Goal: Task Accomplishment & Management: Use online tool/utility

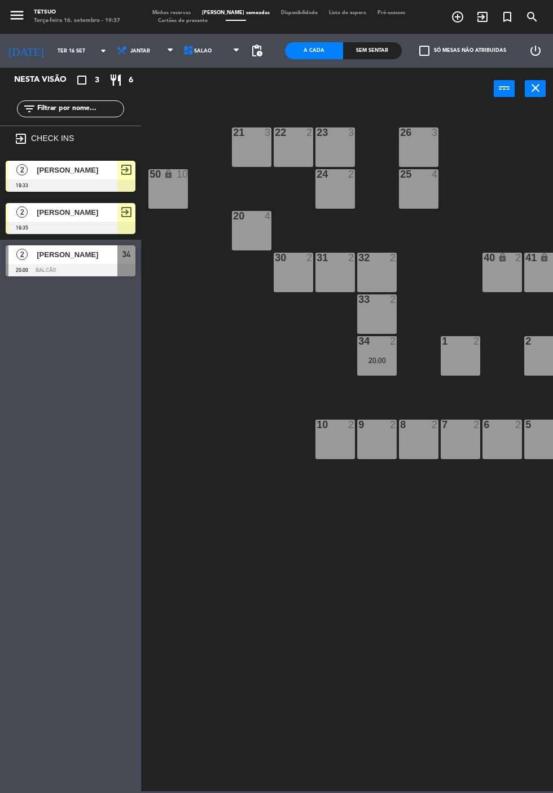
click at [253, 444] on div "21 3 22 2 23 3 26 3 44 lock 4 24 2 25 4 43 lock 4 50 lock 10 20 4 40 lock 2 41 …" at bounding box center [350, 450] width 406 height 684
click at [280, 149] on div "22 2" at bounding box center [293, 146] width 39 height 39
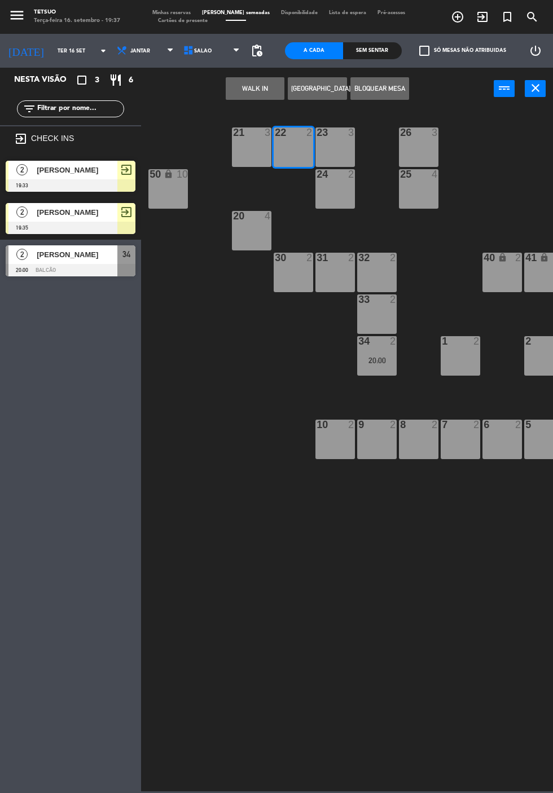
click at [255, 88] on button "WALK IN" at bounding box center [255, 88] width 59 height 23
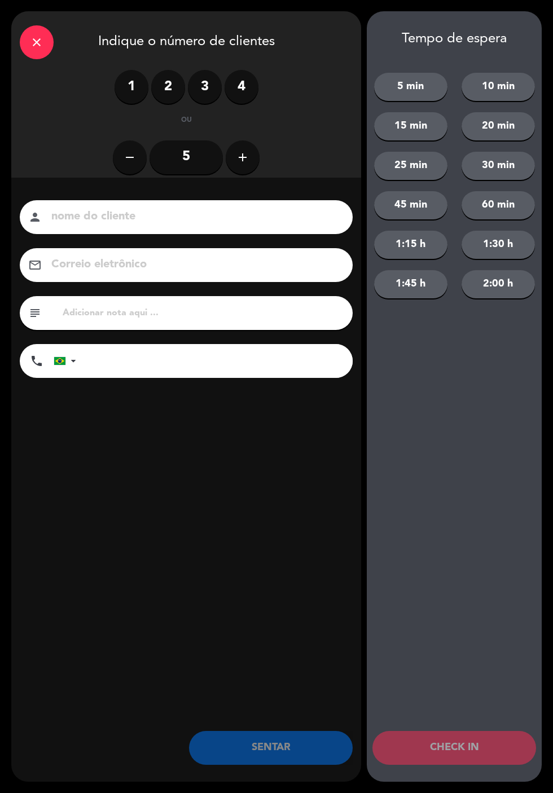
click at [222, 208] on input at bounding box center [194, 217] width 288 height 20
type input "[PERSON_NAME]"
click at [268, 366] on input "tel" at bounding box center [219, 361] width 265 height 34
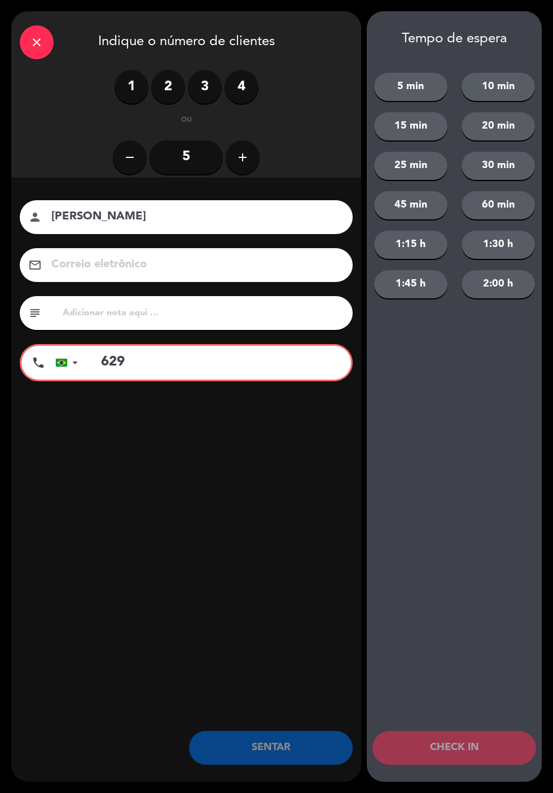
click at [287, 461] on div "close Indique o número de clientes 1 2 3 4 ou remove 5 add nome do cliente pers…" at bounding box center [186, 396] width 350 height 770
click at [291, 367] on input "629" at bounding box center [220, 363] width 262 height 34
click at [257, 431] on div "nome do cliente person [PERSON_NAME] eletrônico email subject phone [GEOGRAPHIC…" at bounding box center [186, 308] width 350 height 260
click at [165, 83] on label "2" at bounding box center [168, 87] width 34 height 34
click at [219, 503] on div "close Indique o número de clientes 1 2 3 4 ou remove 5 add nome do cliente pers…" at bounding box center [186, 396] width 350 height 770
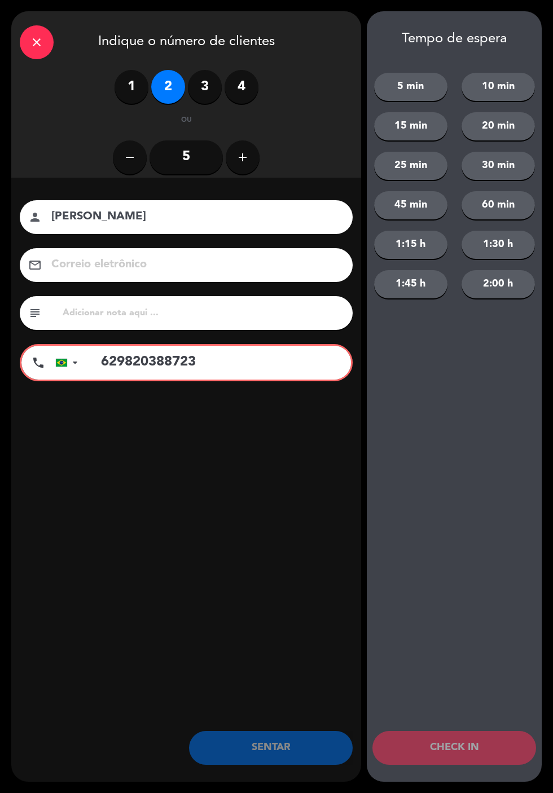
click at [130, 78] on label "1" at bounding box center [131, 87] width 34 height 34
click at [267, 363] on input "629820388723" at bounding box center [220, 363] width 262 height 34
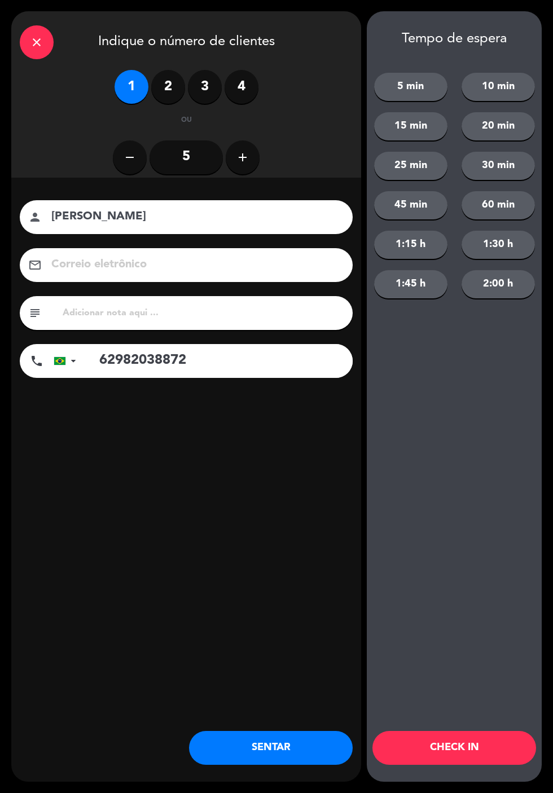
type input "62982038872"
click at [247, 428] on div "nome do cliente person [PERSON_NAME] eletrônico email subject phone [GEOGRAPHIC…" at bounding box center [186, 308] width 350 height 260
click at [248, 424] on div "nome do cliente person [PERSON_NAME] eletrônico email subject phone [GEOGRAPHIC…" at bounding box center [186, 308] width 350 height 260
click at [168, 86] on label "2" at bounding box center [168, 87] width 34 height 34
click at [470, 755] on button "CHECK IN" at bounding box center [454, 748] width 164 height 34
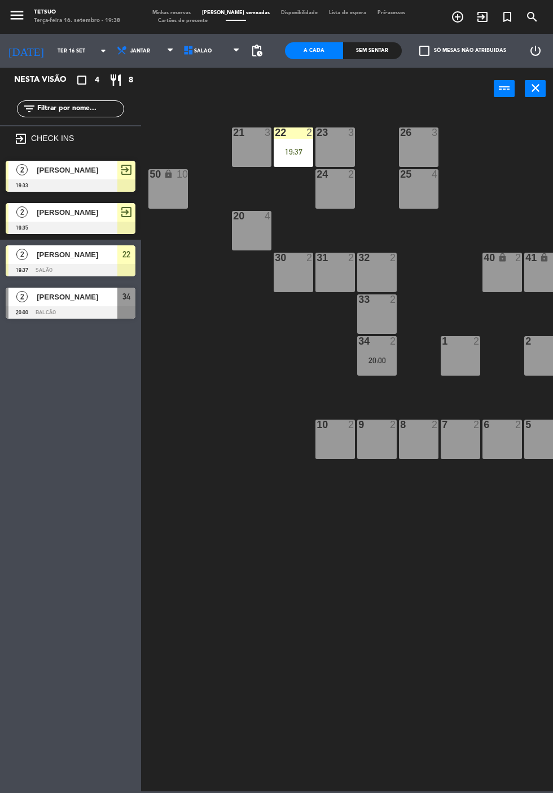
click at [288, 139] on div "22 2 19:37" at bounding box center [293, 146] width 39 height 39
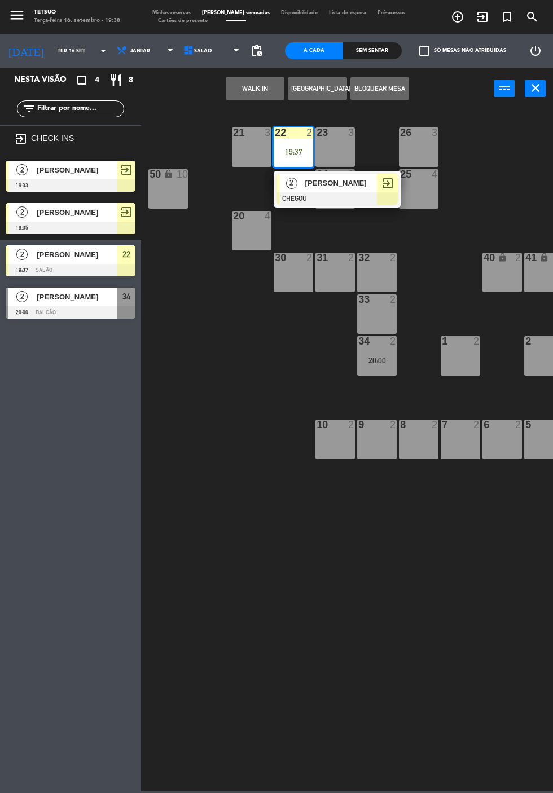
click at [326, 190] on div "[PERSON_NAME]" at bounding box center [340, 183] width 73 height 19
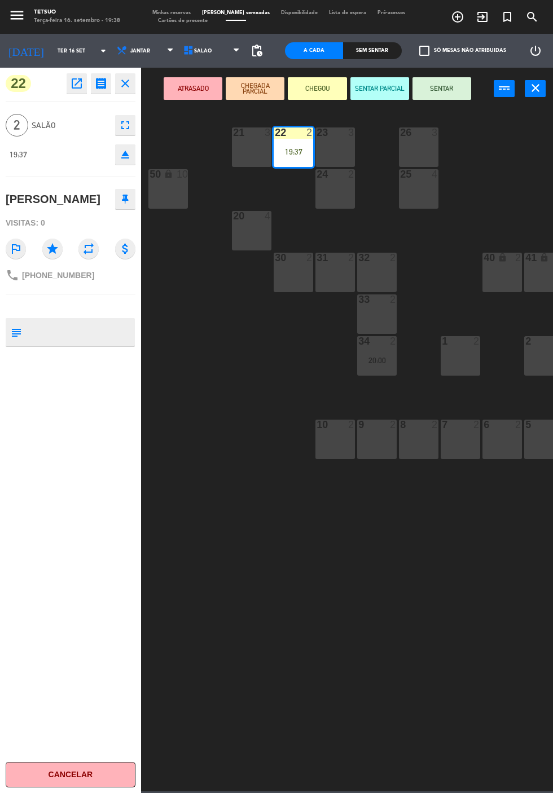
click at [439, 88] on button "SENTAR" at bounding box center [441, 88] width 59 height 23
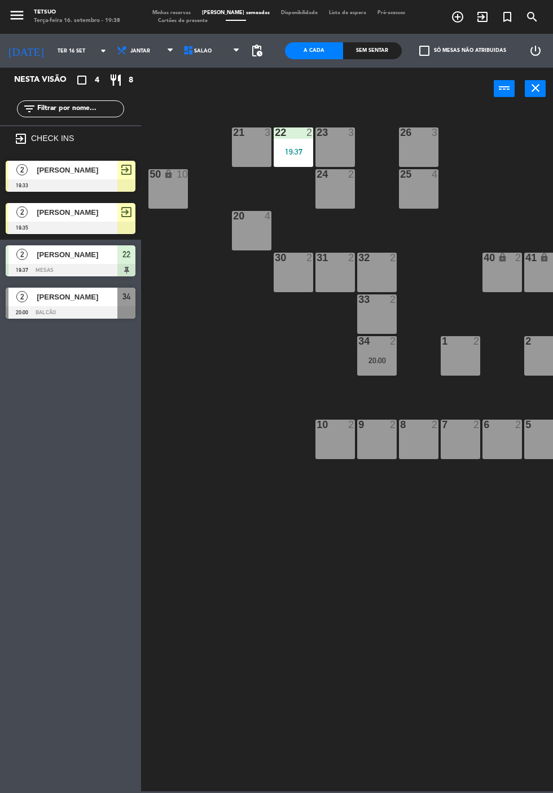
click at [281, 563] on div "21 3 22 2 19:37 23 3 26 3 44 lock 4 24 2 25 4 43 lock 4 50 lock 10 20 4 40 lock…" at bounding box center [350, 450] width 406 height 684
click at [464, 441] on div "19:35" at bounding box center [460, 444] width 39 height 8
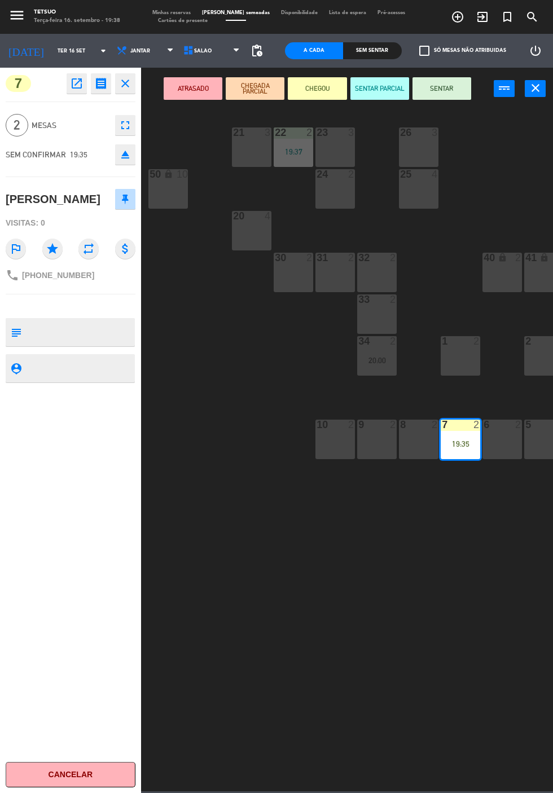
click at [462, 80] on button "SENTAR" at bounding box center [441, 88] width 59 height 23
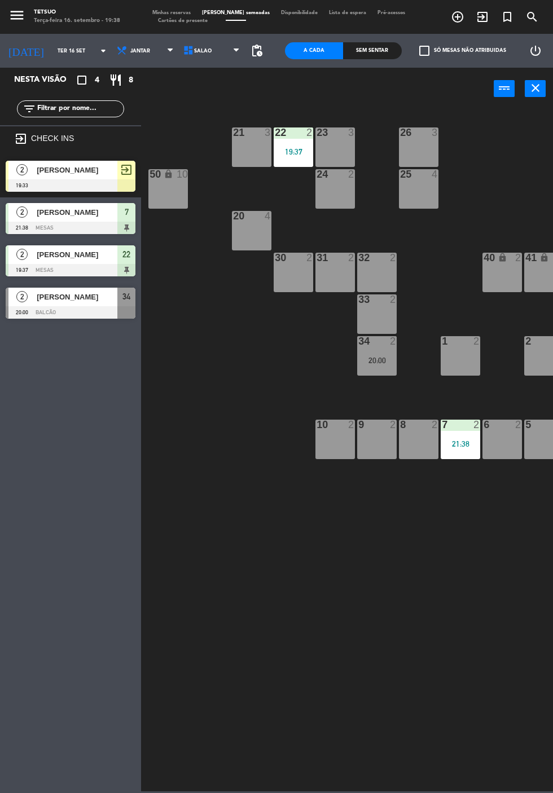
click at [355, 565] on div "21 3 22 2 19:37 23 3 26 3 44 lock 4 24 2 25 4 43 lock 4 50 lock 10 20 4 40 lock…" at bounding box center [350, 450] width 406 height 684
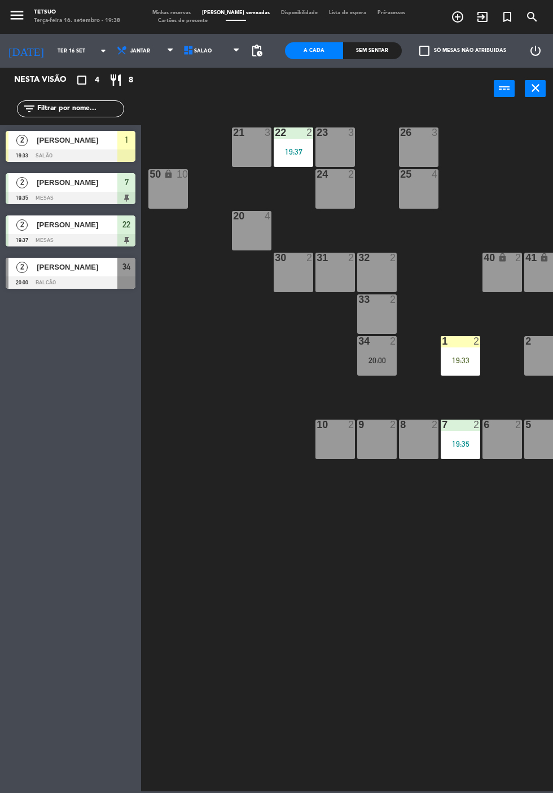
click at [465, 361] on div "19:33" at bounding box center [460, 360] width 39 height 8
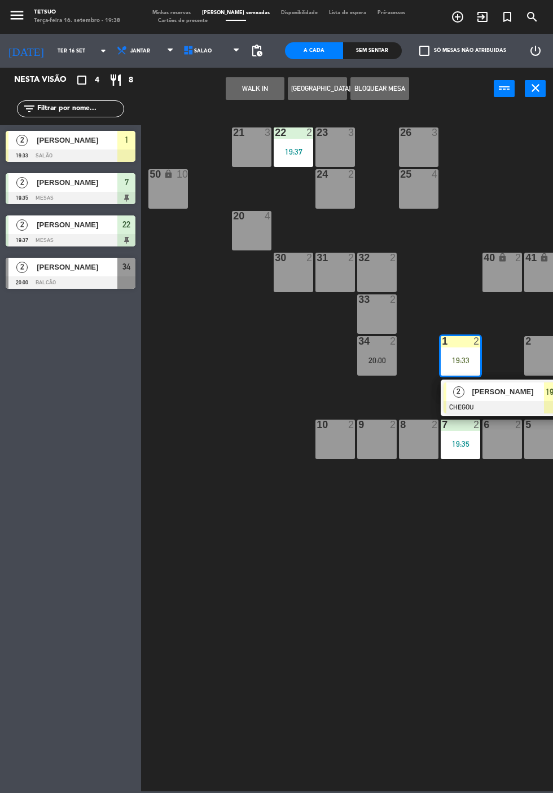
click at [473, 397] on span "[PERSON_NAME]" at bounding box center [508, 392] width 72 height 12
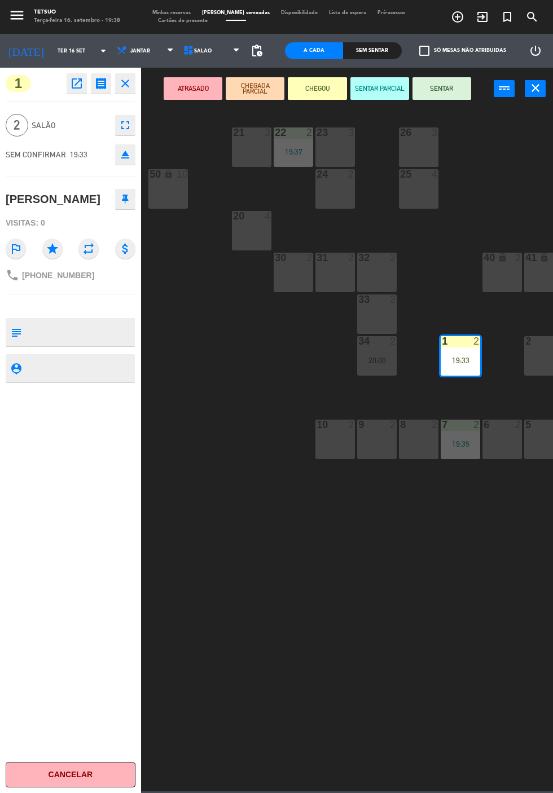
click at [450, 96] on button "SENTAR" at bounding box center [441, 88] width 59 height 23
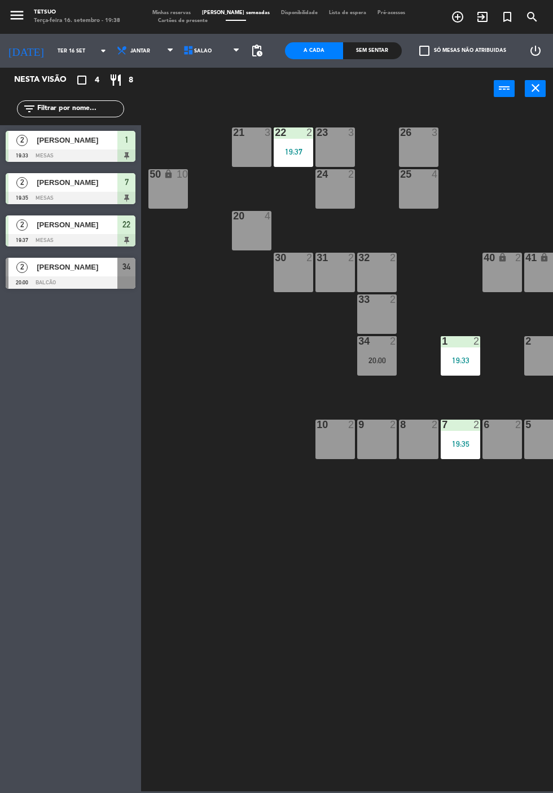
click at [358, 640] on div "21 3 22 2 19:37 23 3 26 3 44 lock 4 24 2 25 4 43 lock 4 50 lock 10 20 4 40 lock…" at bounding box center [350, 450] width 406 height 684
